Goal: Find specific page/section: Find specific page/section

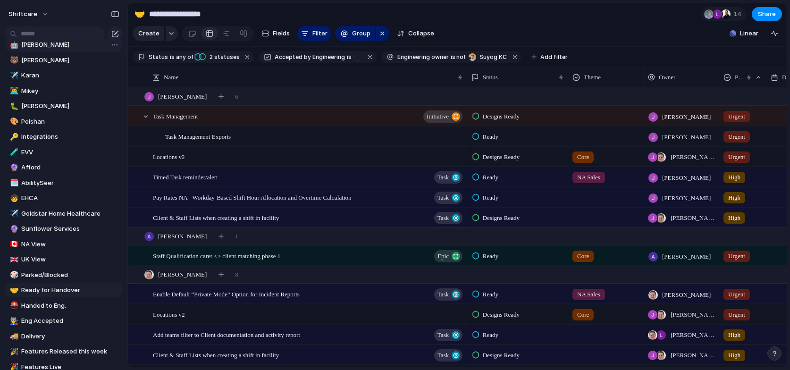
scroll to position [326, 0]
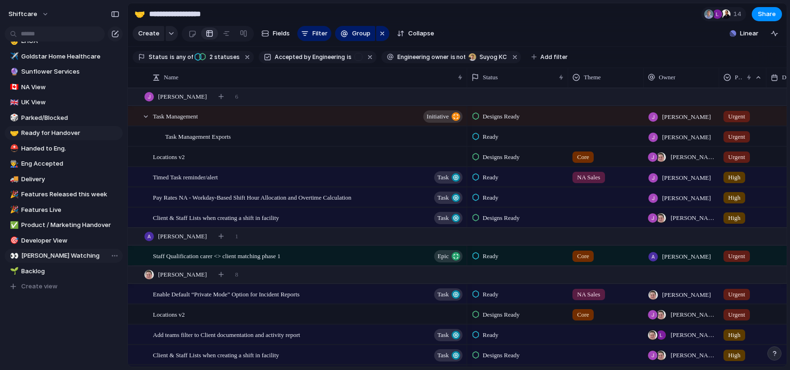
click at [62, 254] on span "[PERSON_NAME] Watching" at bounding box center [70, 255] width 98 height 9
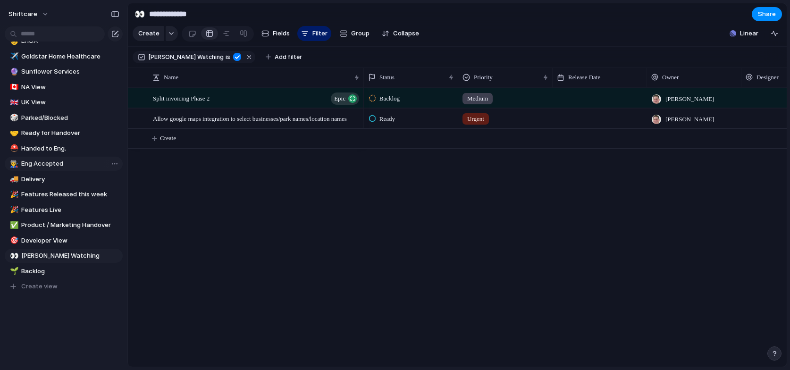
click at [60, 158] on link "👨‍🏭 Eng Accepted" at bounding box center [64, 164] width 118 height 14
type input "**********"
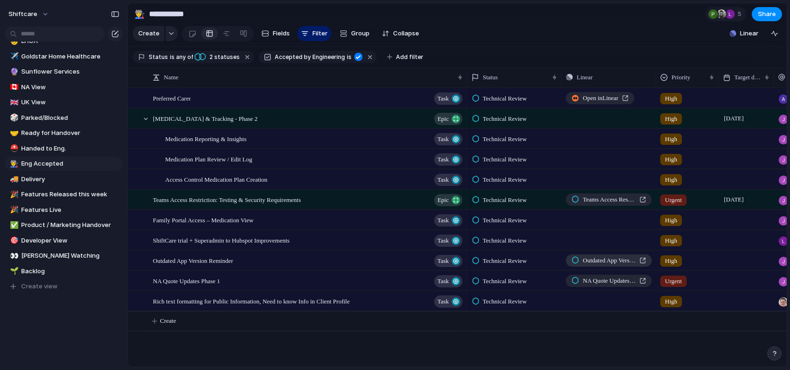
click at [598, 263] on span "Outdated App Version Reminder" at bounding box center [609, 260] width 53 height 9
click at [252, 278] on div "NA Quote Updates Phase 1 Task" at bounding box center [308, 280] width 311 height 19
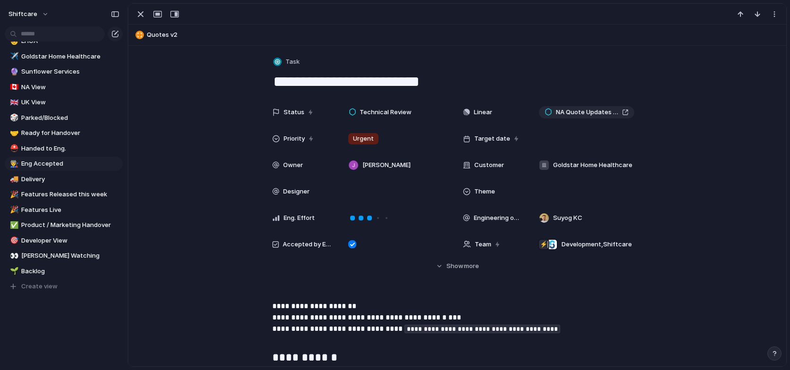
click at [136, 7] on div at bounding box center [457, 14] width 658 height 21
click at [145, 14] on div "button" at bounding box center [140, 13] width 11 height 11
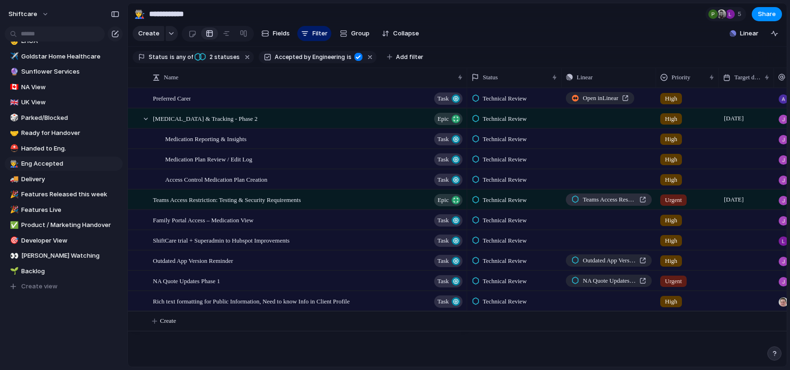
click at [610, 201] on span "Teams Access Restriction: Testing & Security Requirements" at bounding box center [609, 199] width 53 height 9
click at [466, 25] on section "Create Fields Filter Group Zoom Collapse Linear" at bounding box center [457, 35] width 659 height 23
click at [522, 30] on section "Create Fields Filter Group Zoom Collapse Linear" at bounding box center [457, 35] width 659 height 23
click at [599, 281] on span "NA Quote Updates Phase 1" at bounding box center [609, 280] width 53 height 9
